Goal: Find specific page/section: Find specific page/section

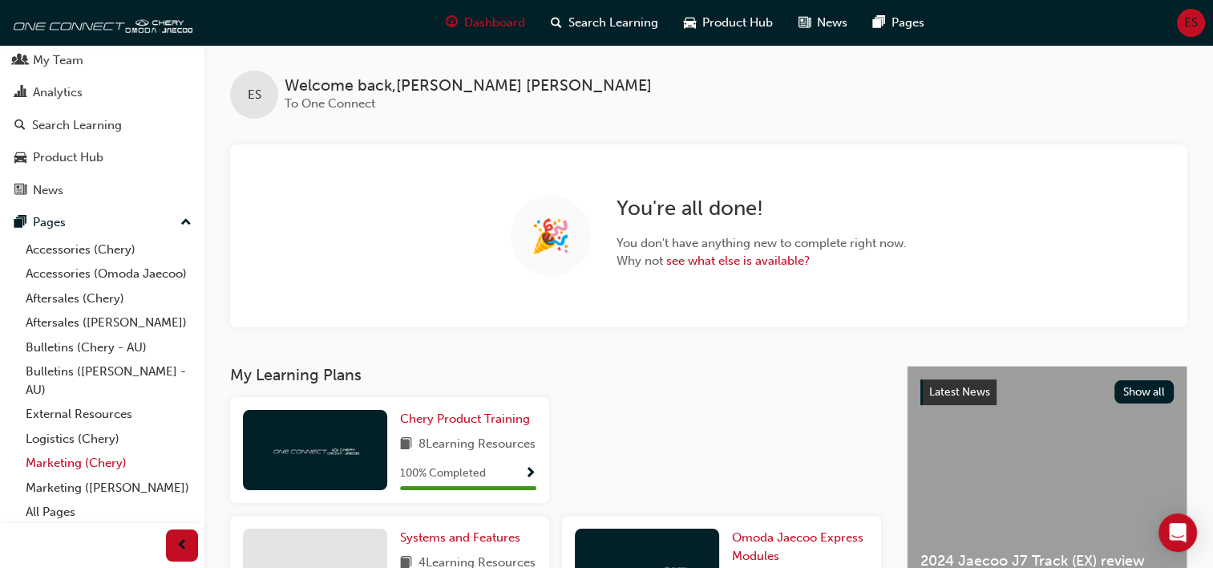
scroll to position [64, 0]
click at [38, 513] on link "All Pages" at bounding box center [108, 508] width 179 height 25
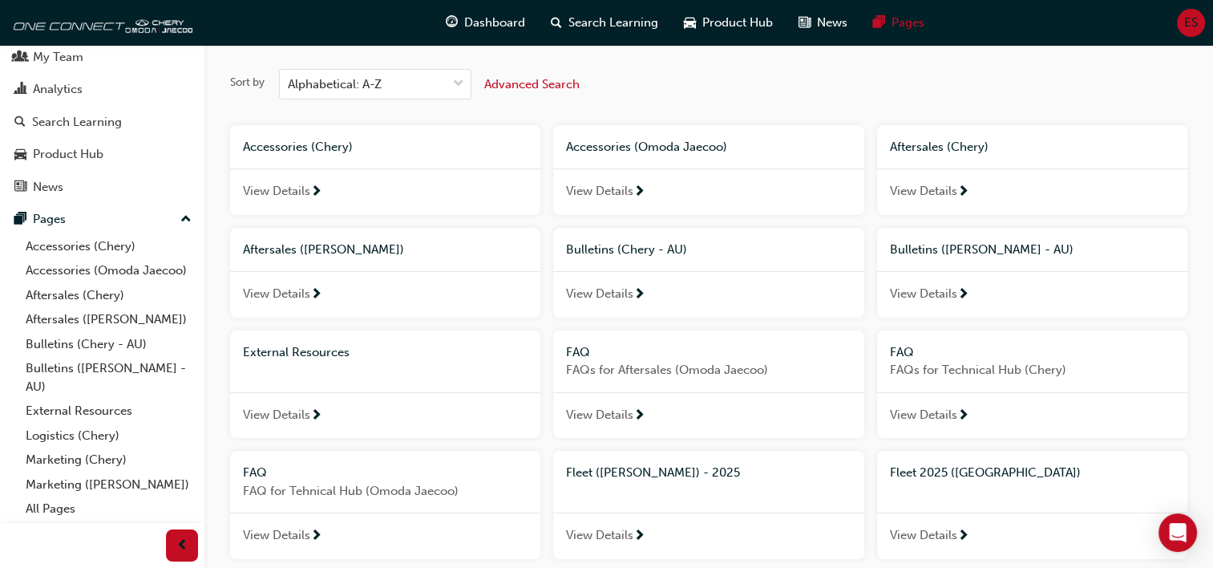
scroll to position [80, 0]
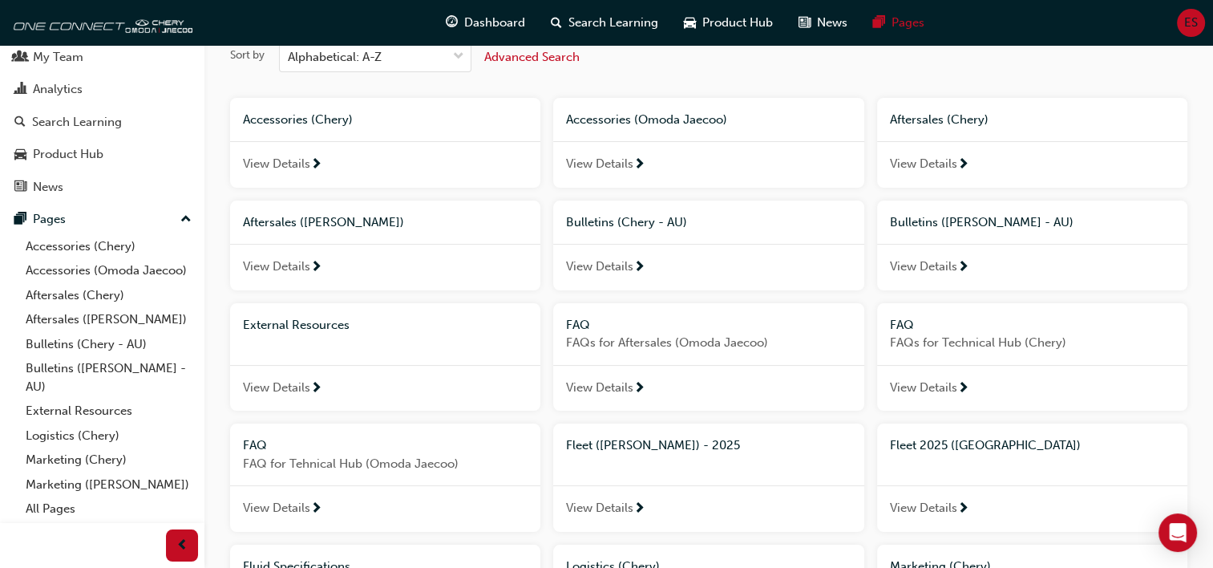
click at [627, 478] on div "Fleet ([PERSON_NAME]) - 2025 View Details" at bounding box center [708, 477] width 310 height 108
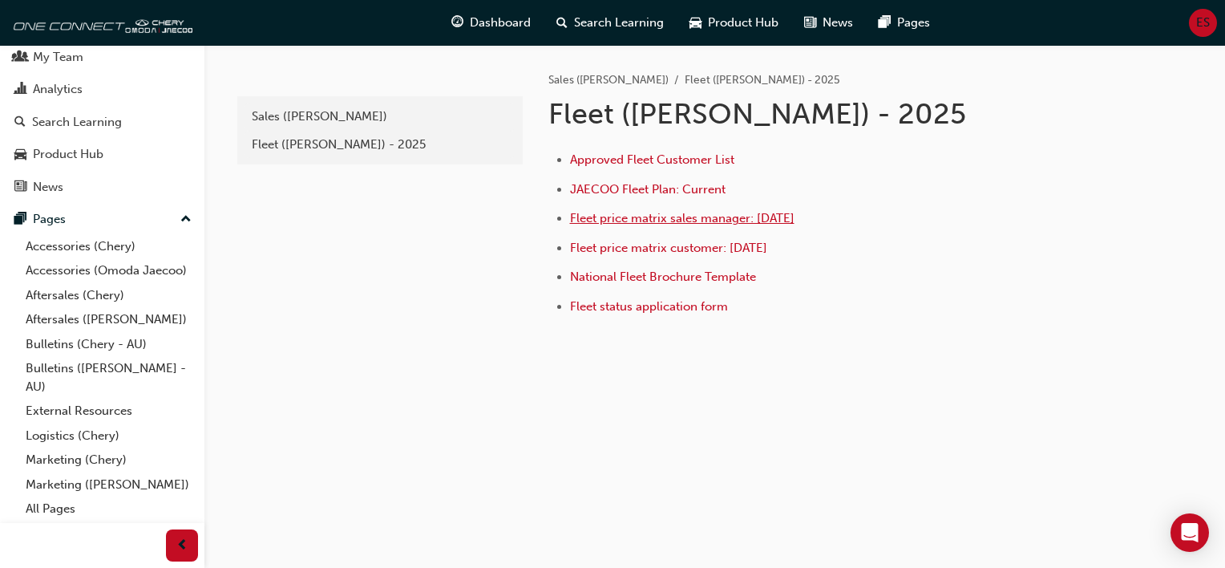
click at [573, 218] on span "Fleet price matrix sales manager: [DATE]" at bounding box center [682, 218] width 225 height 14
